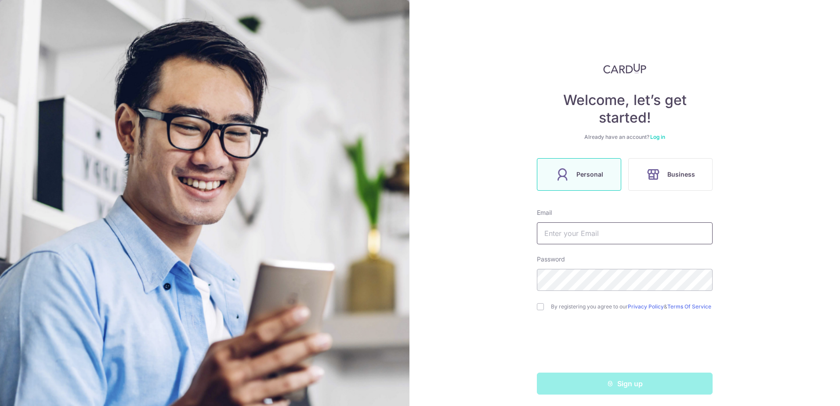
click at [553, 230] on input "text" at bounding box center [625, 233] width 176 height 22
type input "[EMAIL_ADDRESS][DOMAIN_NAME]"
click at [542, 306] on div "By registering you agree to our Privacy Policy & Terms Of Service" at bounding box center [625, 306] width 176 height 11
click at [541, 308] on input "checkbox" at bounding box center [540, 306] width 7 height 7
checkbox input "true"
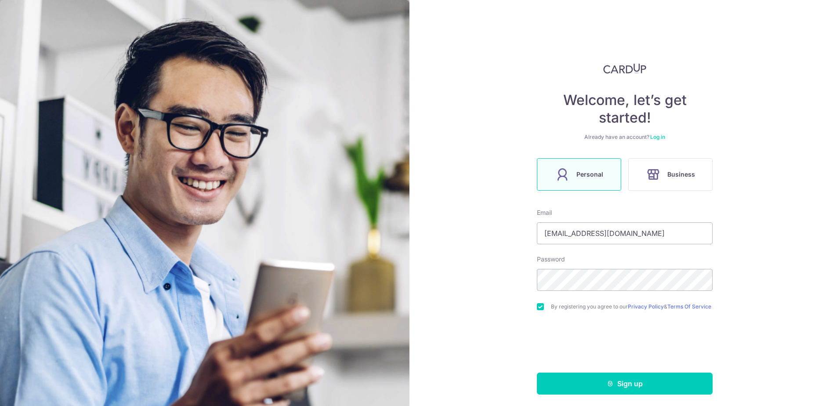
scroll to position [6, 0]
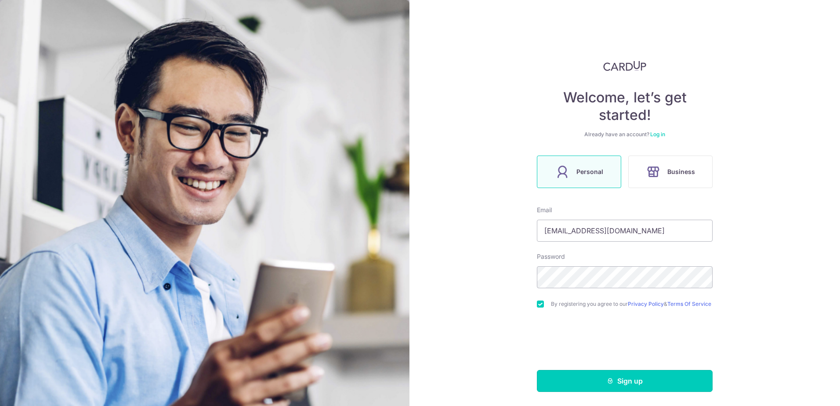
click at [607, 382] on icon "submit" at bounding box center [610, 380] width 7 height 7
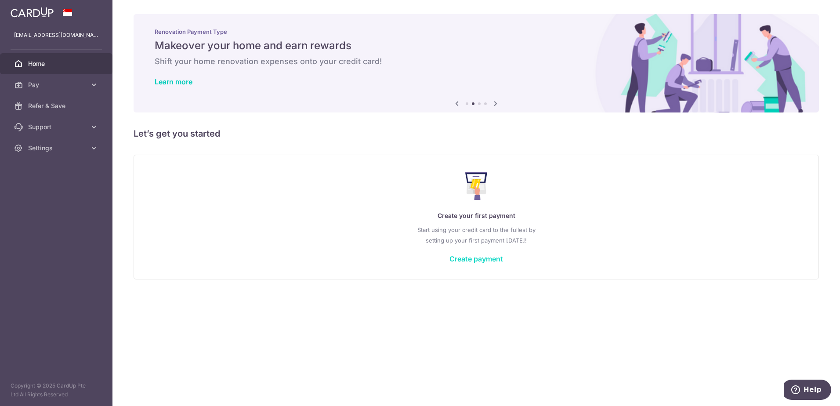
click at [460, 258] on link "Create payment" at bounding box center [476, 258] width 54 height 9
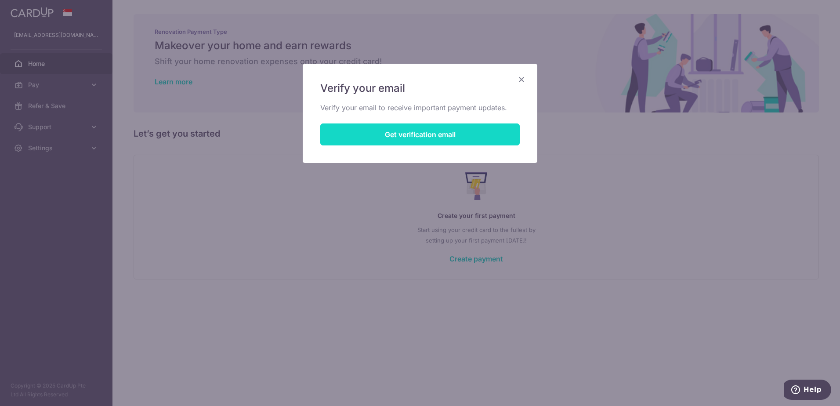
click at [440, 136] on button "Get verification email" at bounding box center [419, 134] width 199 height 22
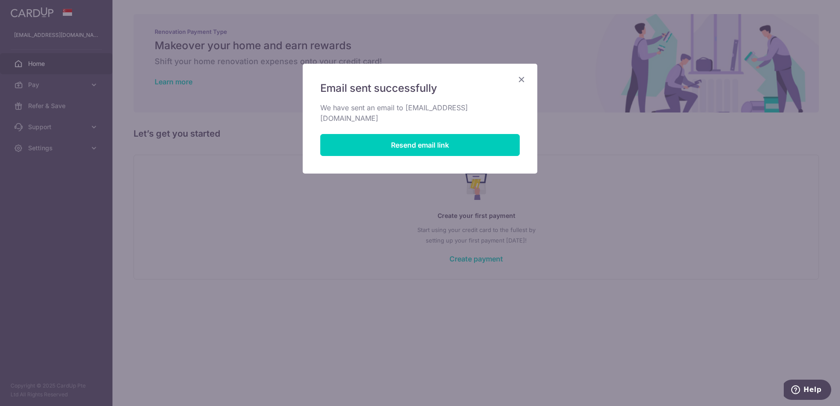
click at [521, 83] on icon "Close" at bounding box center [521, 79] width 11 height 11
